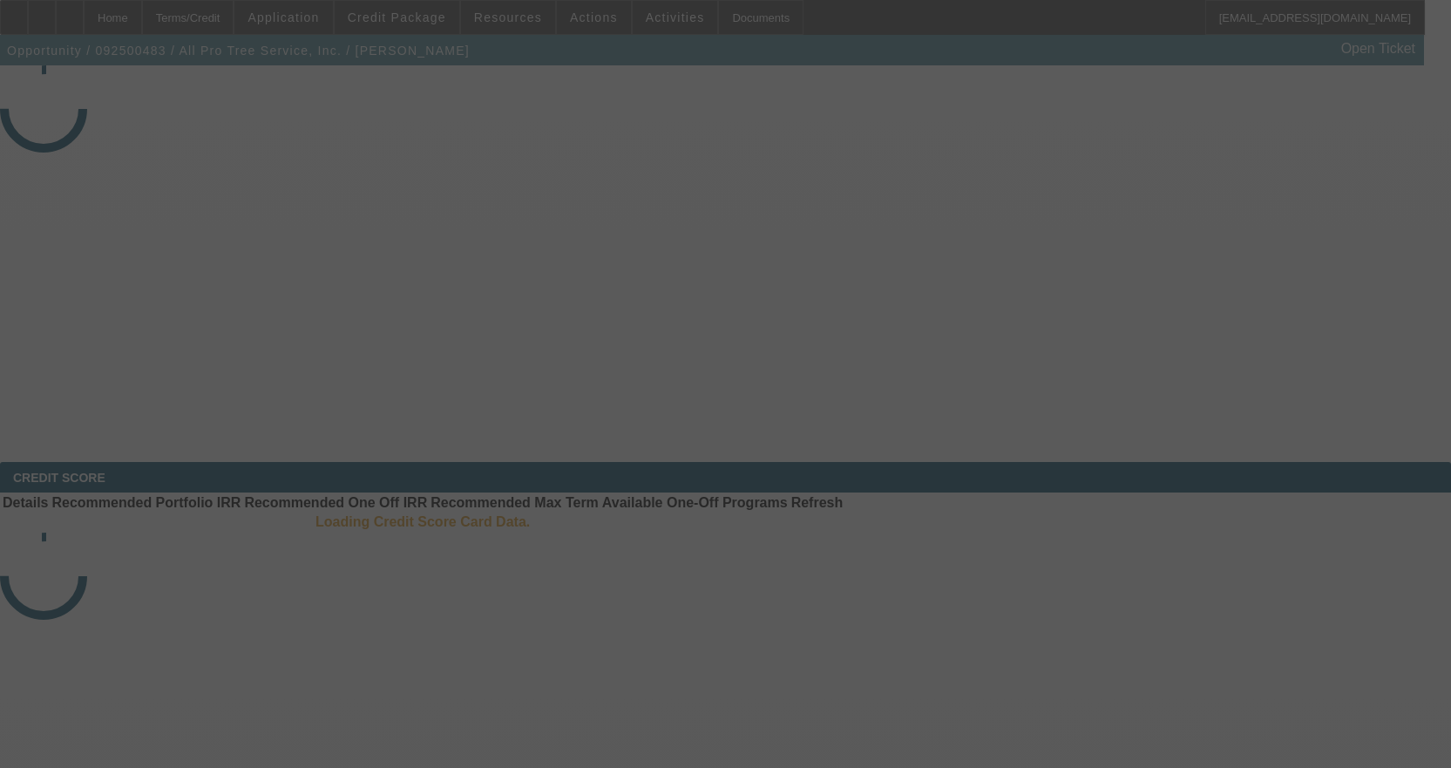
select select "4"
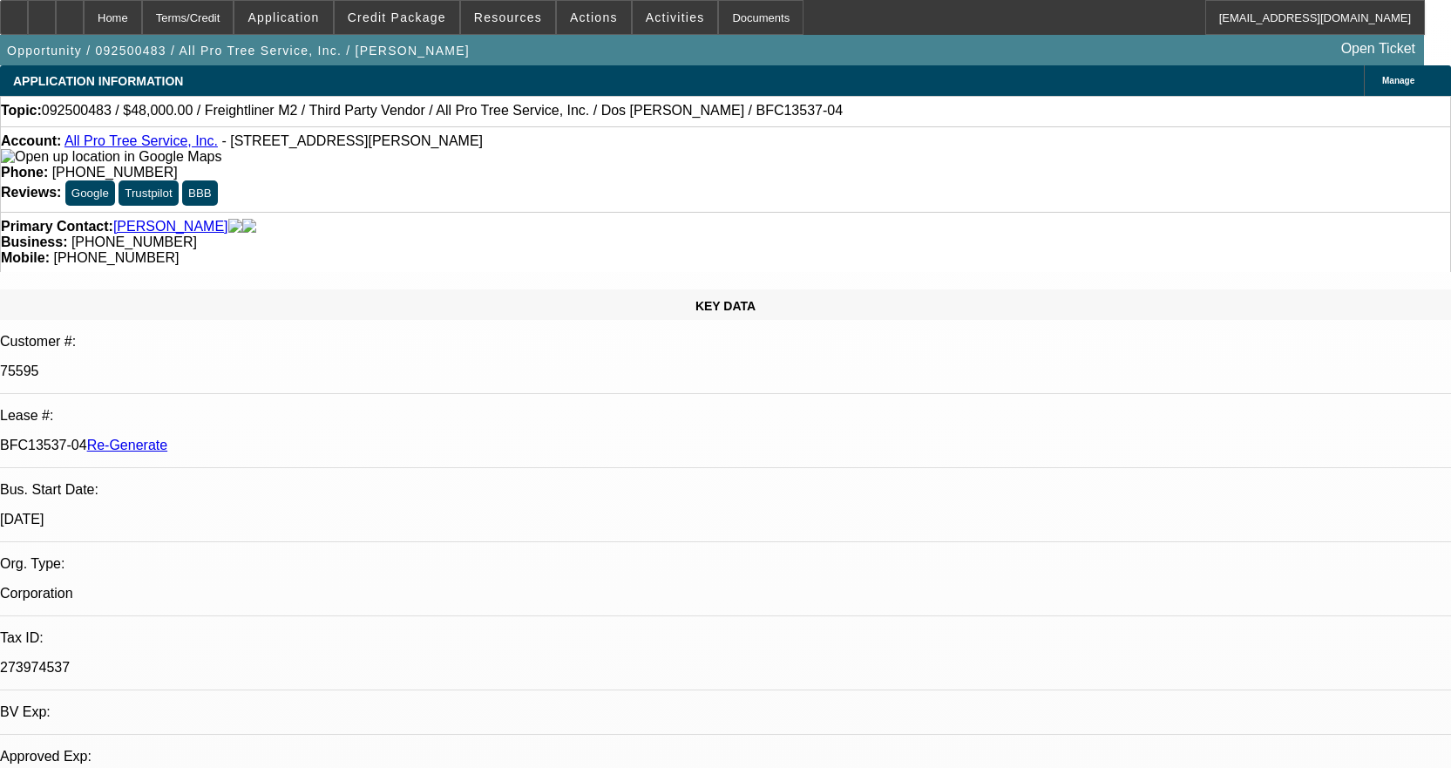
select select "0"
select select "6"
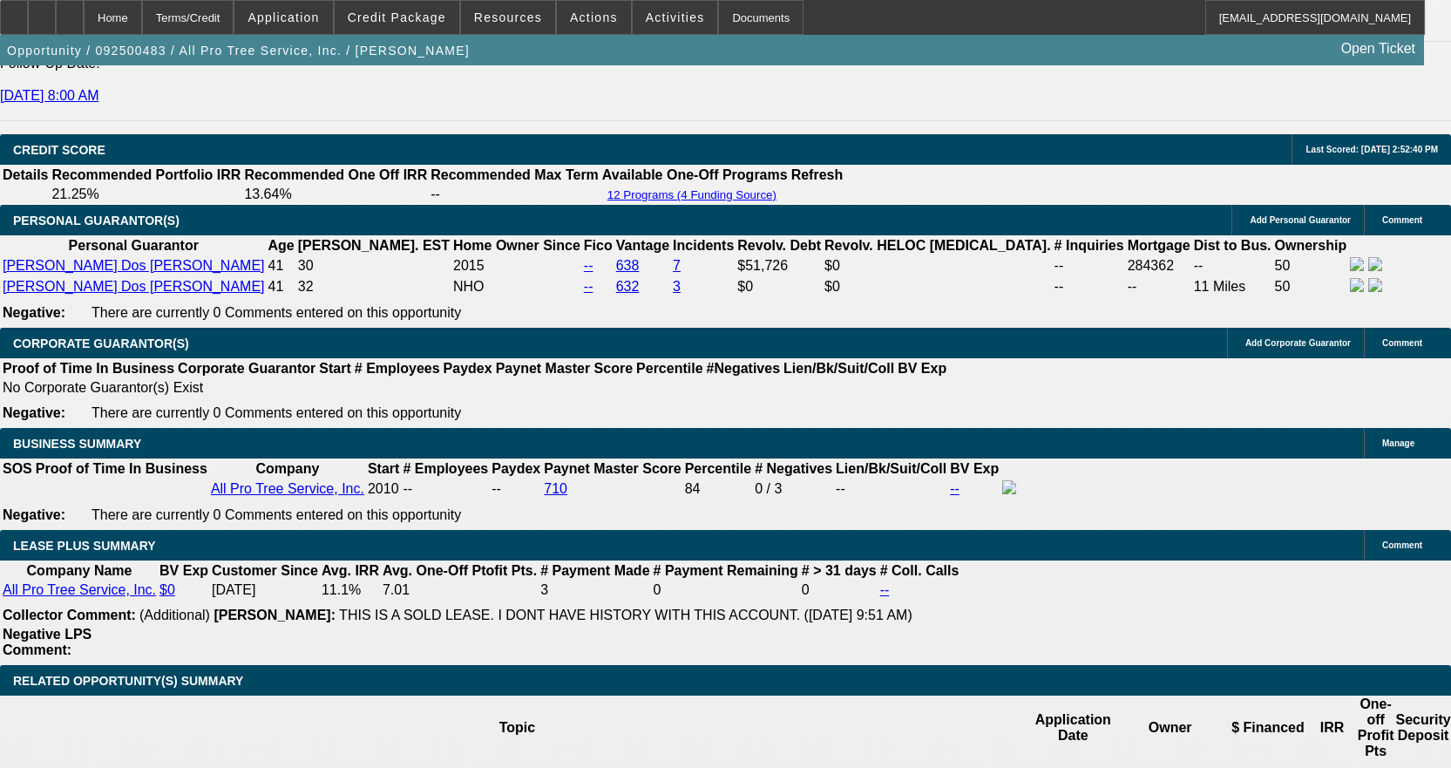
scroll to position [2614, 0]
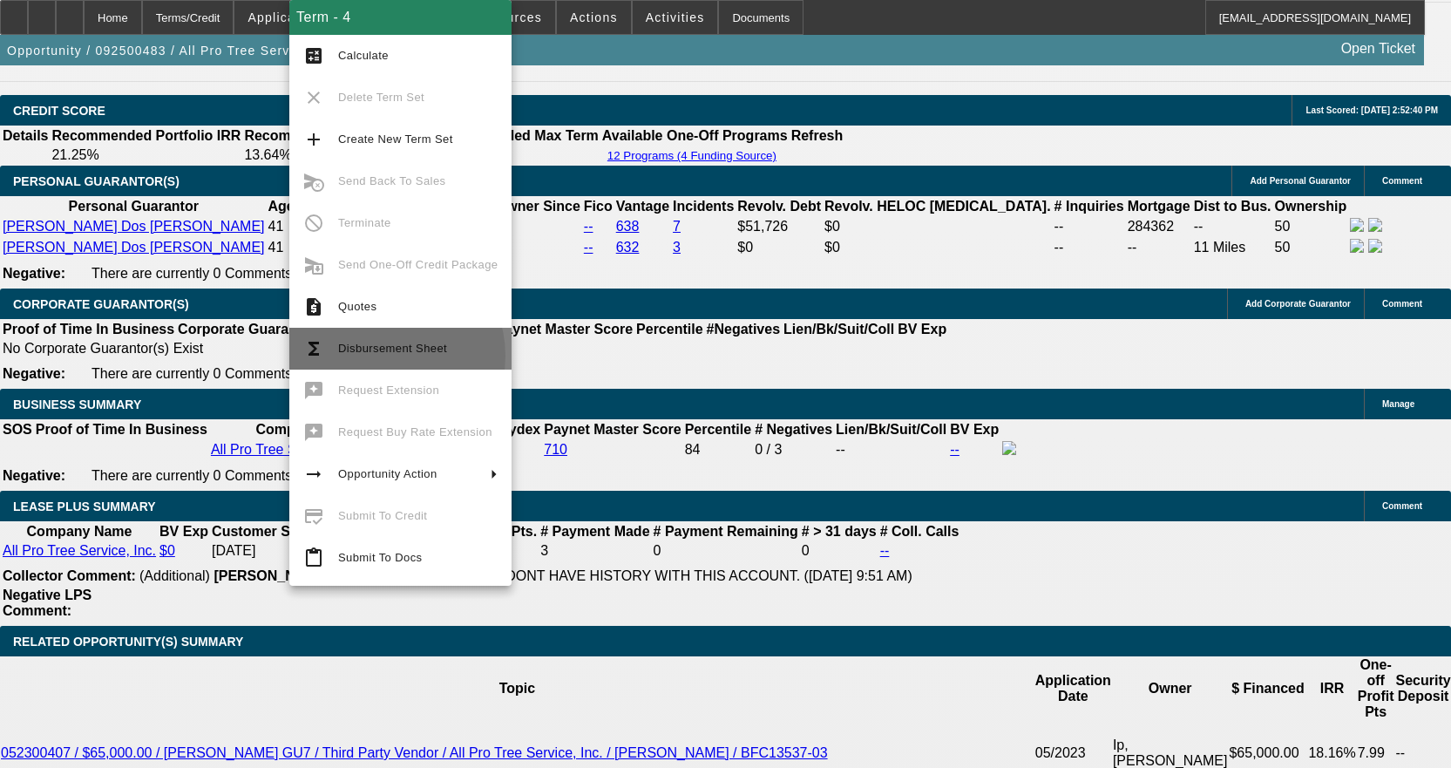
click at [382, 355] on span "Disbursement Sheet" at bounding box center [417, 348] width 159 height 21
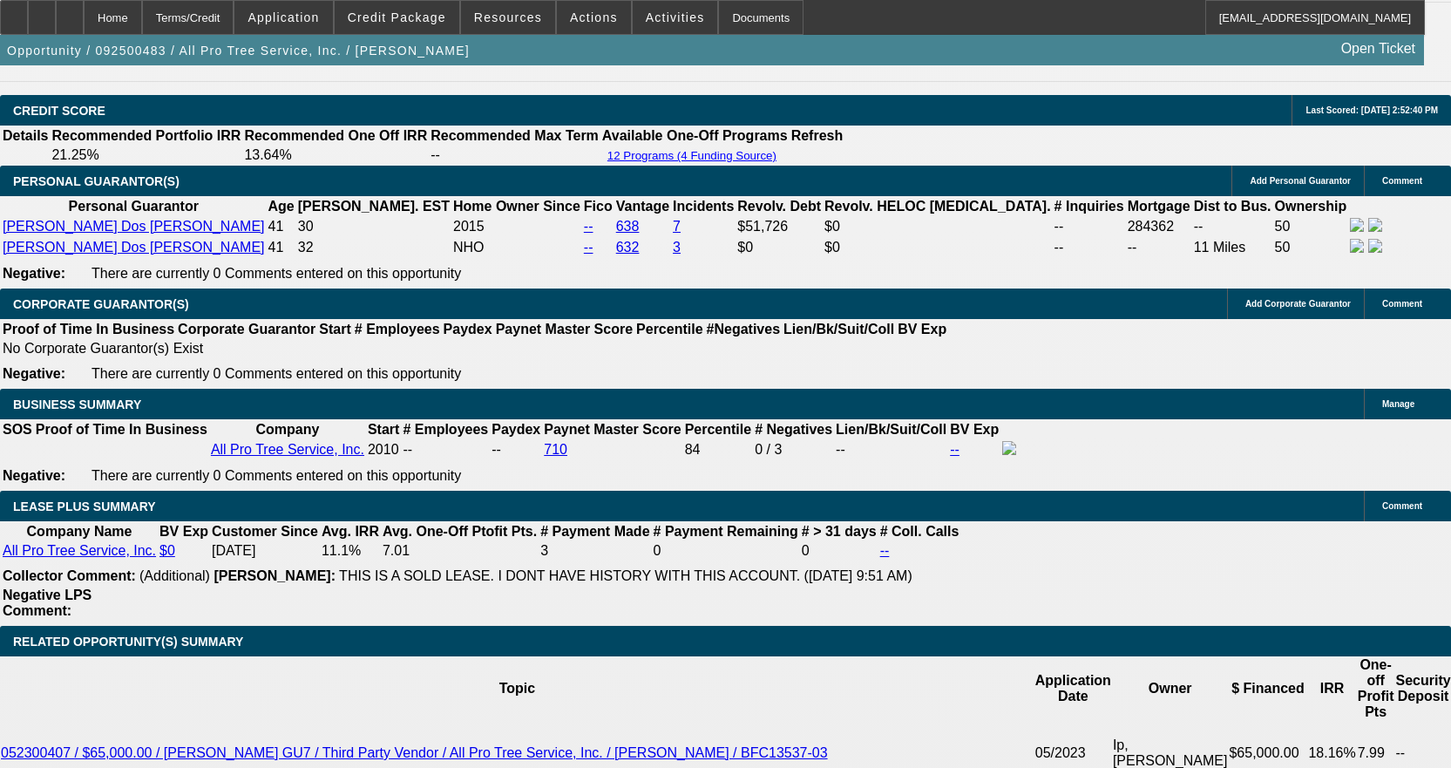
scroll to position [2746, 0]
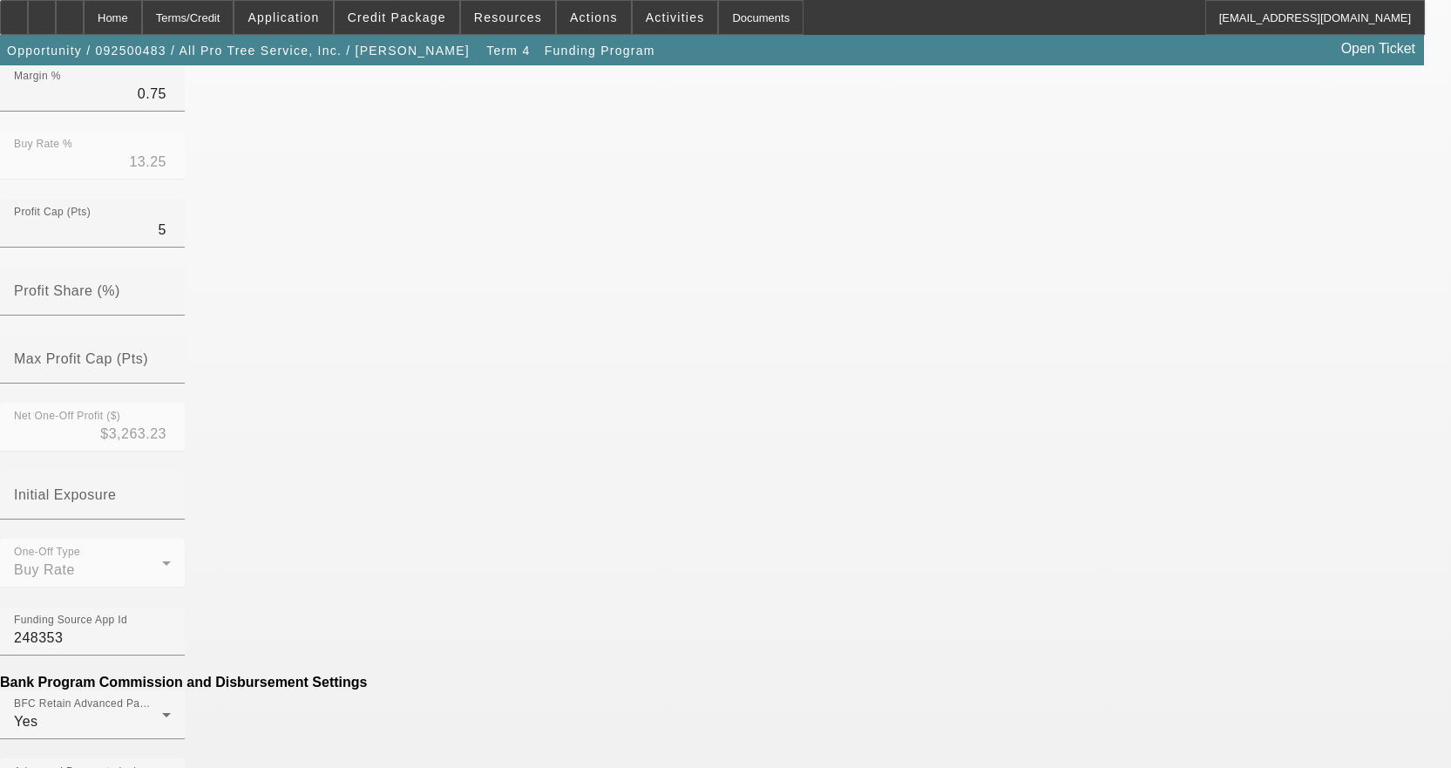
scroll to position [568, 0]
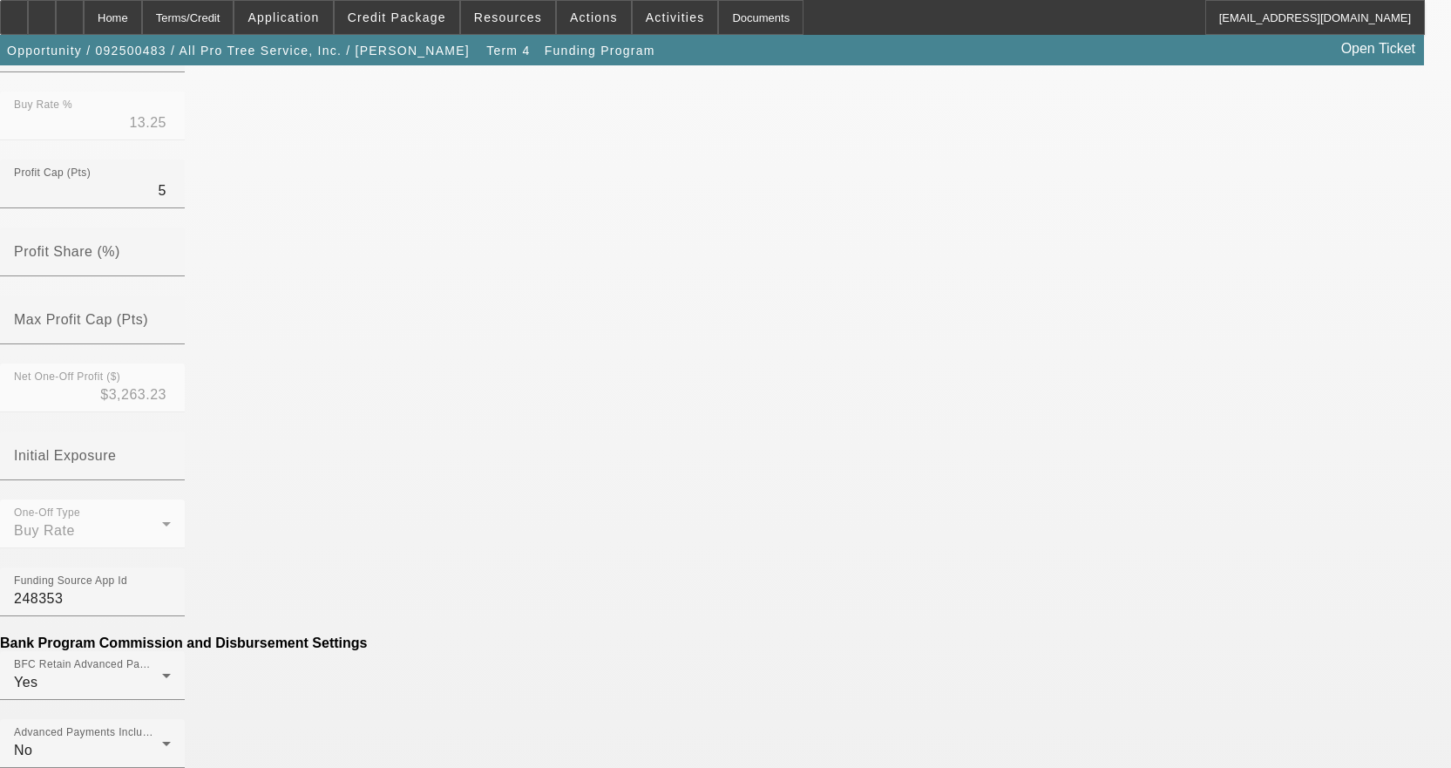
type input "3"
type input "($396.97)"
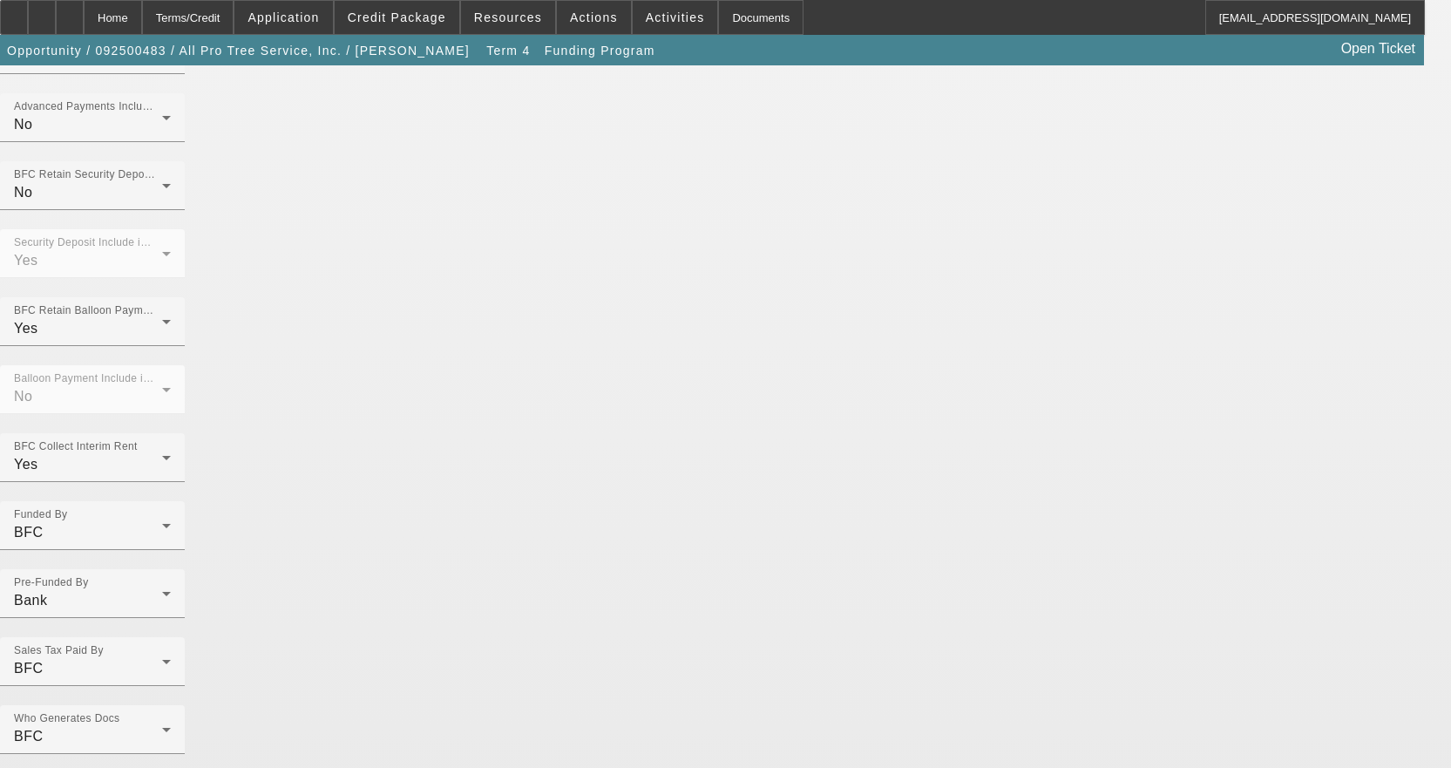
scroll to position [1198, 0]
type input "Per-Diem"
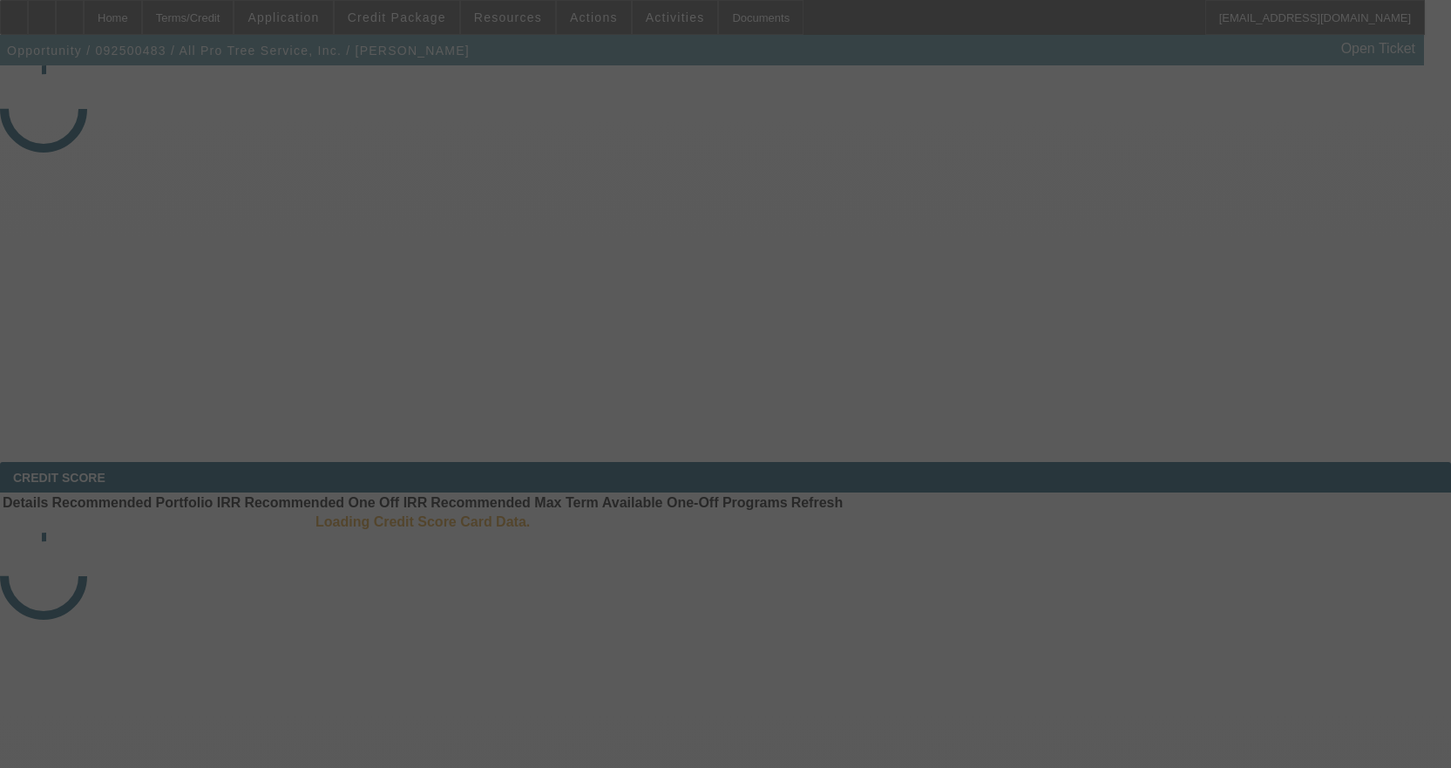
select select "4"
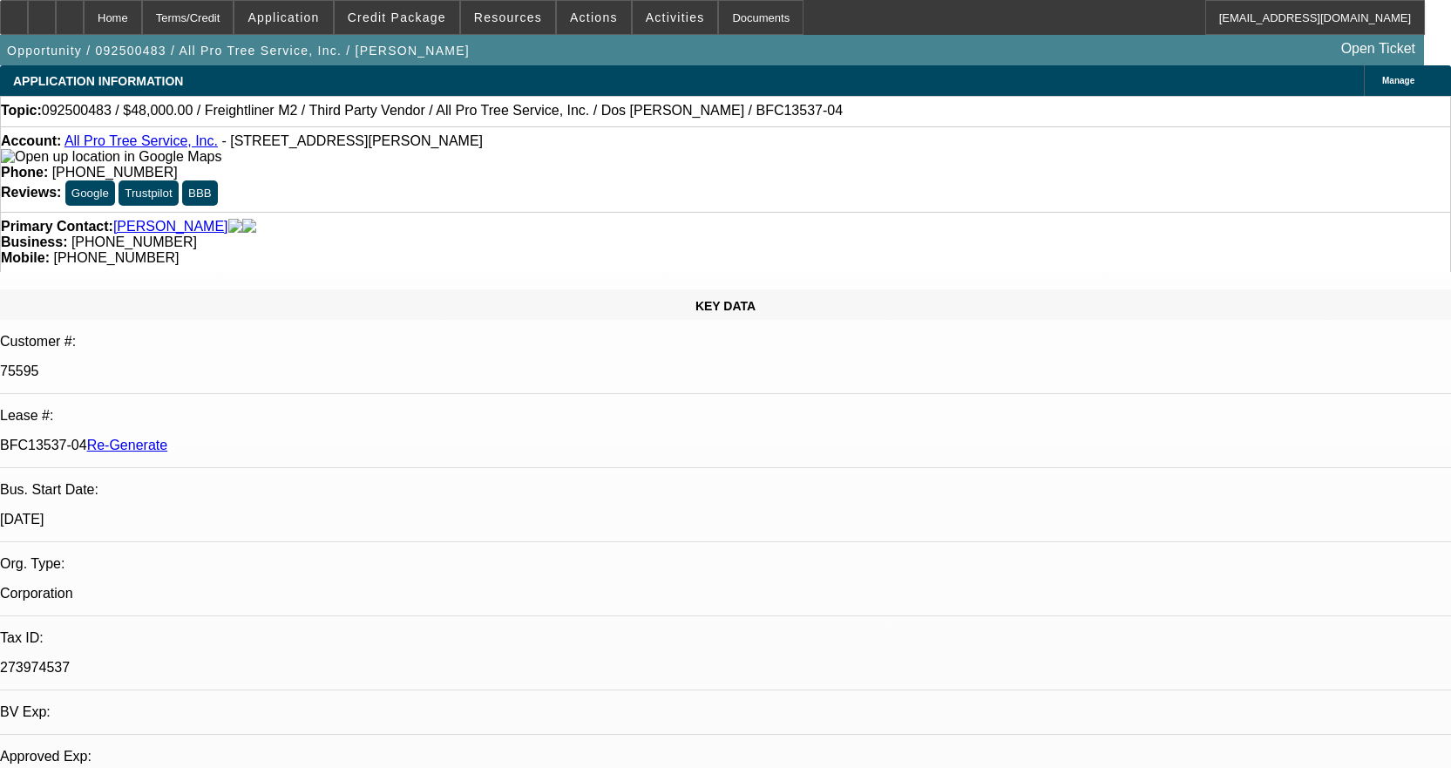
select select "0"
select select "6"
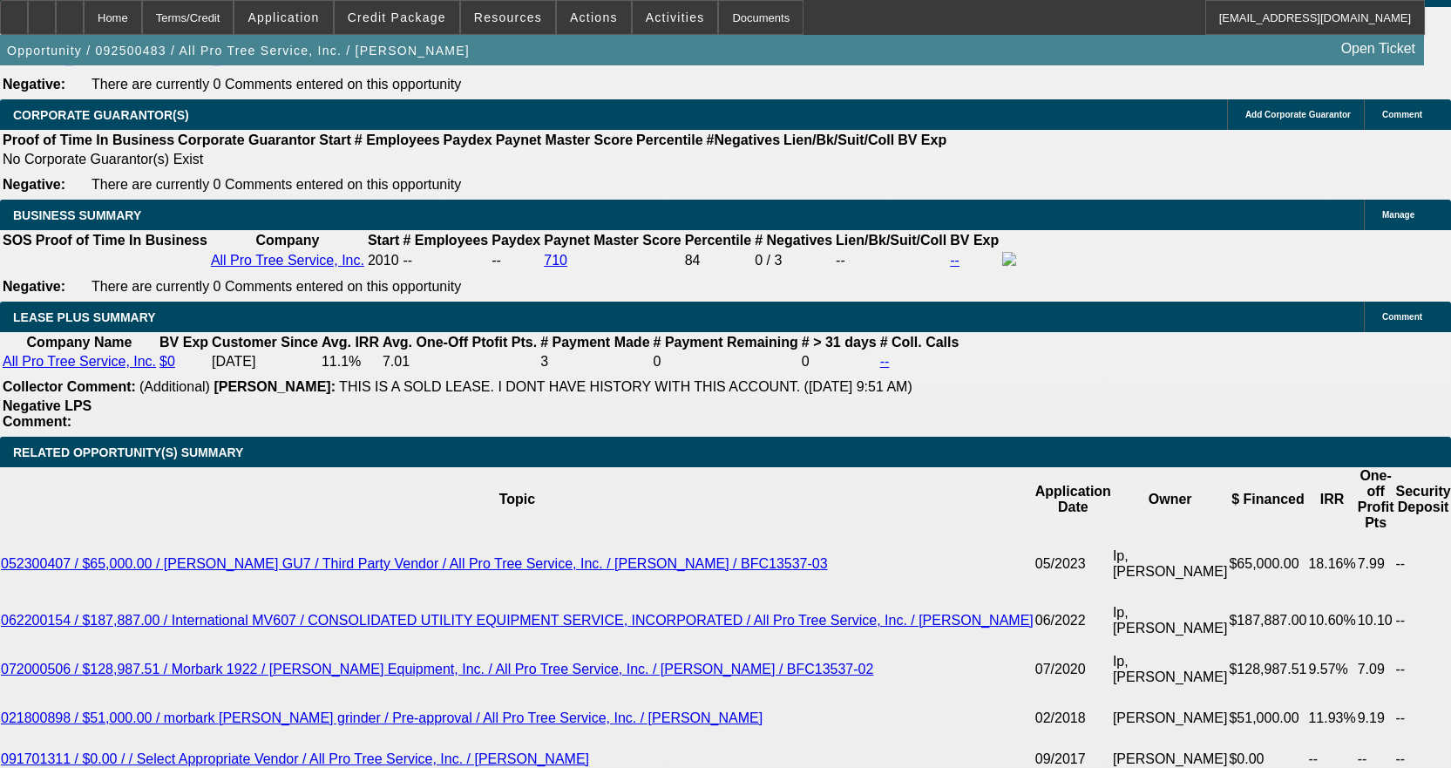
scroll to position [2788, 0]
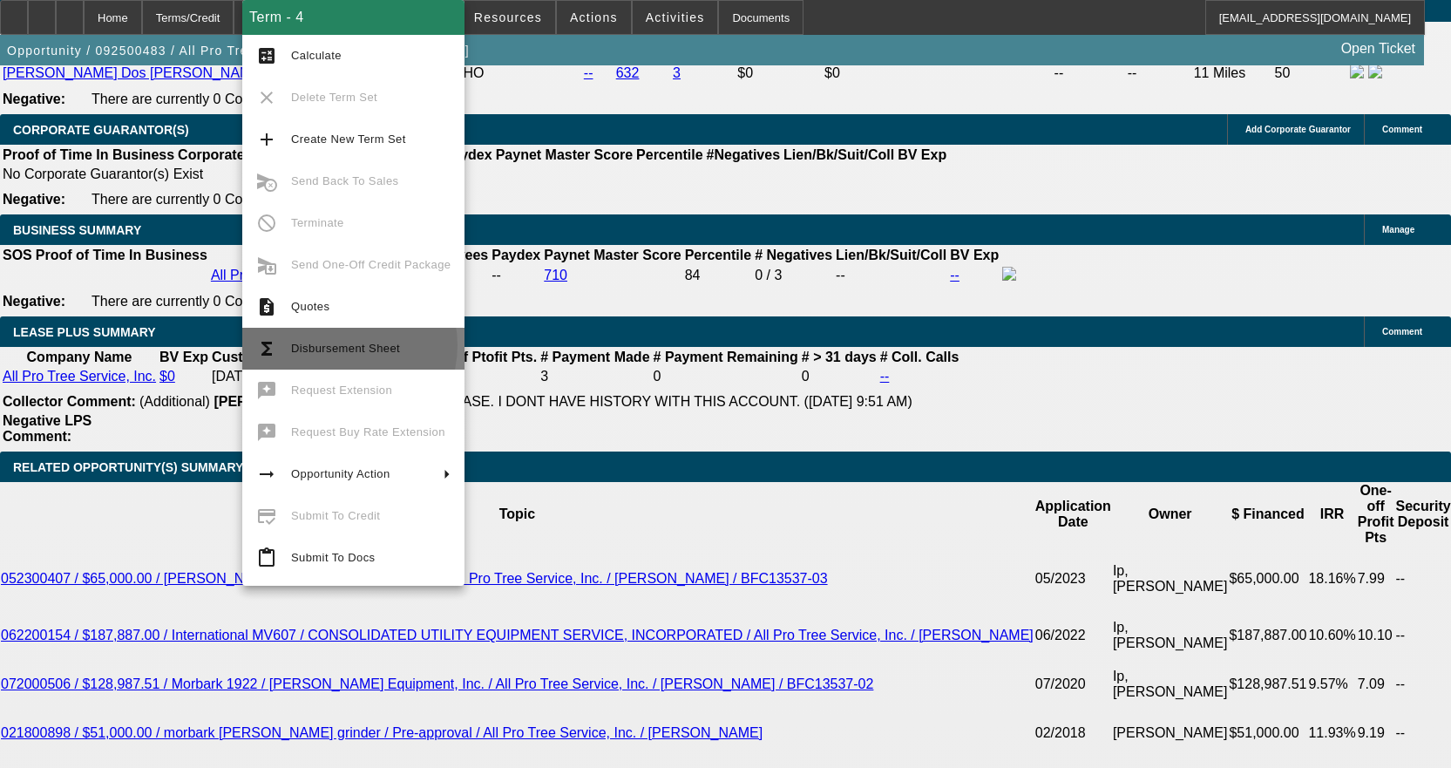
click at [339, 345] on span "Disbursement Sheet" at bounding box center [345, 348] width 109 height 13
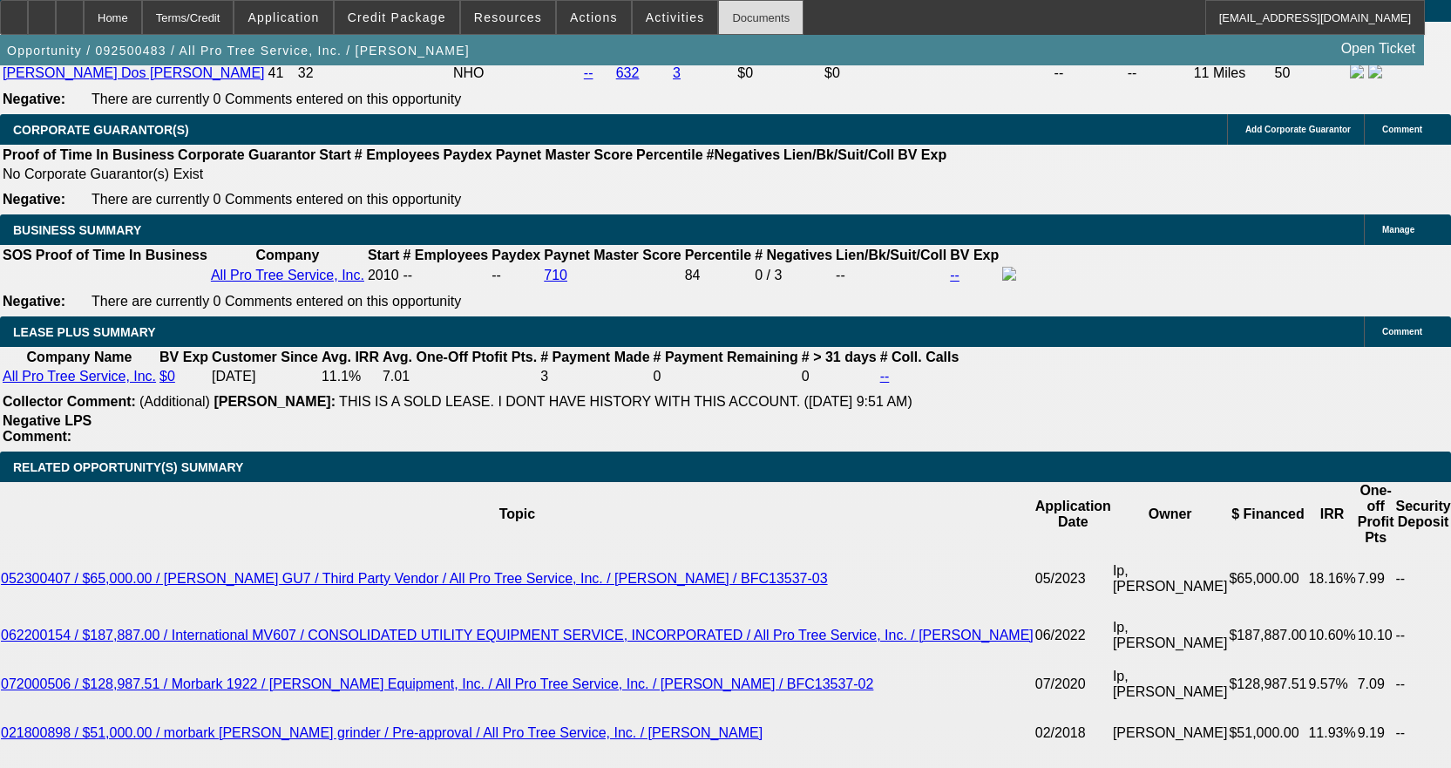
click at [718, 17] on div "Documents" at bounding box center [760, 17] width 85 height 35
click at [733, 24] on div "Documents" at bounding box center [760, 17] width 85 height 35
click at [656, 24] on span "Activities" at bounding box center [675, 17] width 59 height 14
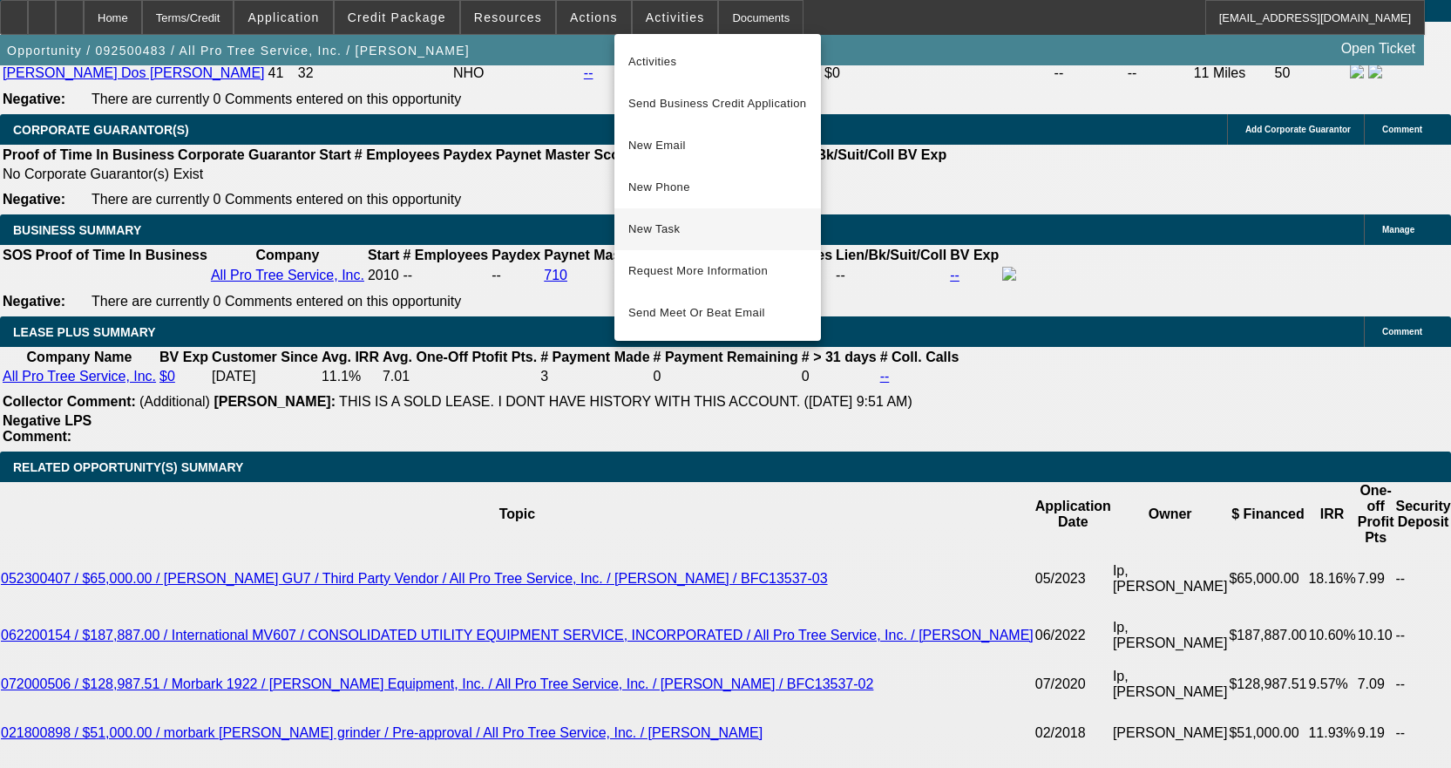
click at [661, 231] on span "New Task" at bounding box center [717, 229] width 179 height 21
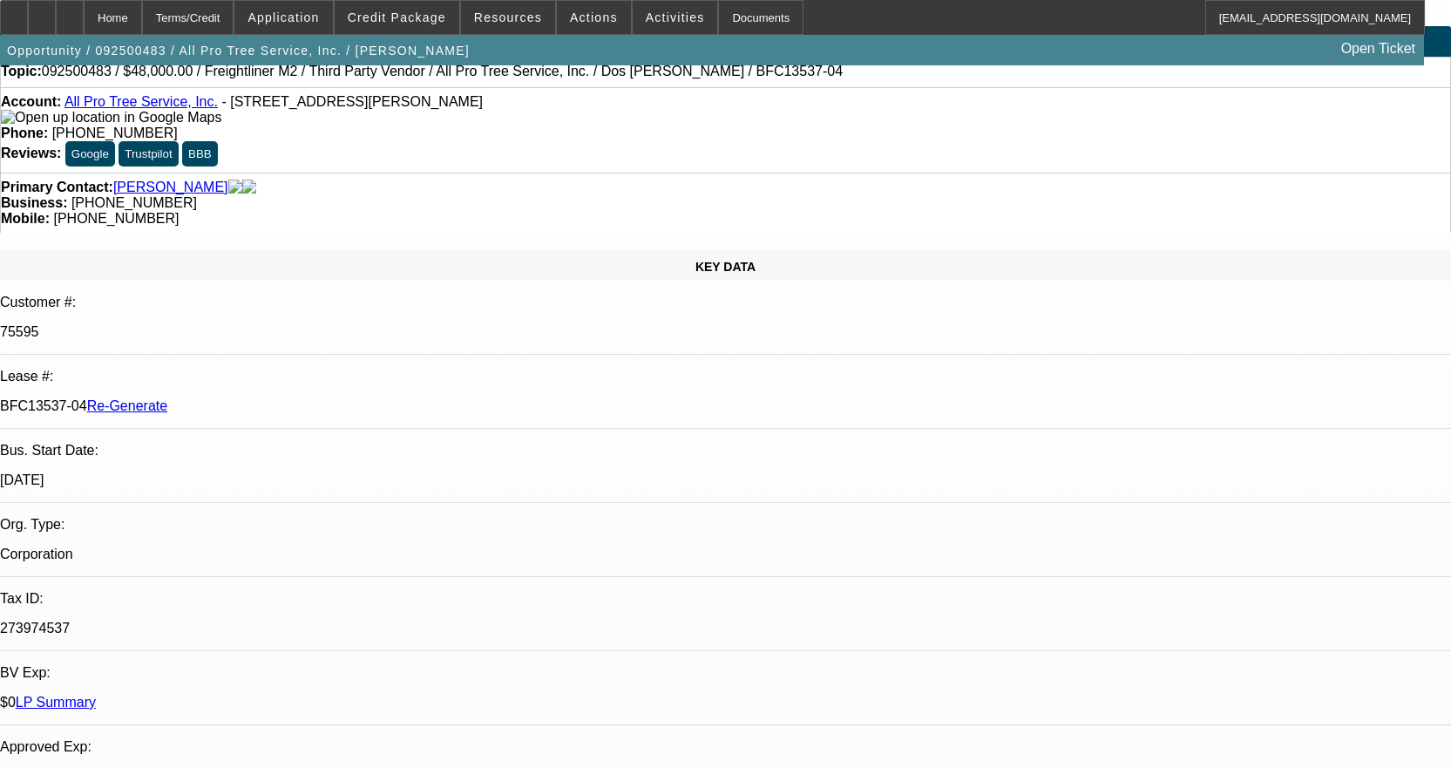
scroll to position [0, 0]
